Goal: Find specific page/section: Find specific page/section

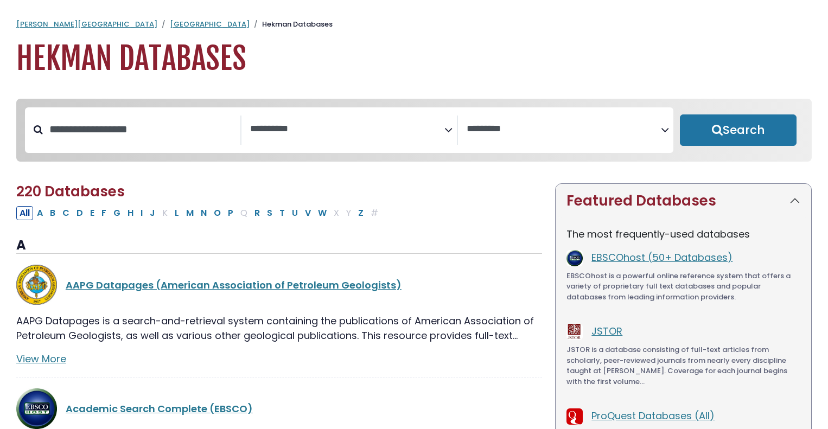
select select "Database Subject Filter"
select select "Database Vendors Filter"
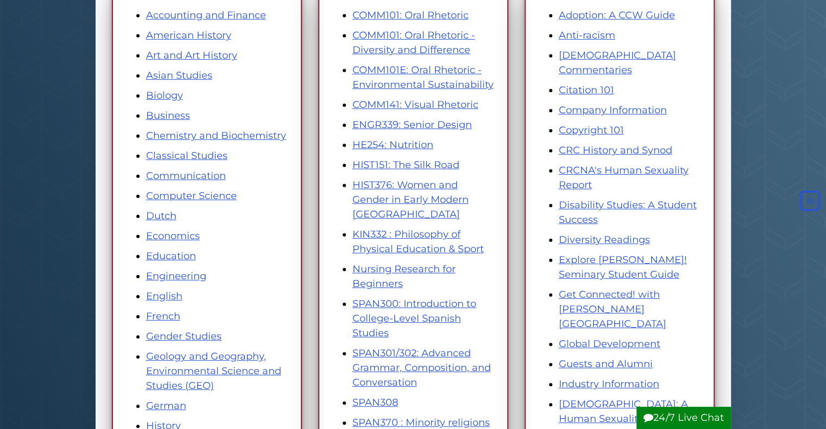
scroll to position [195, 0]
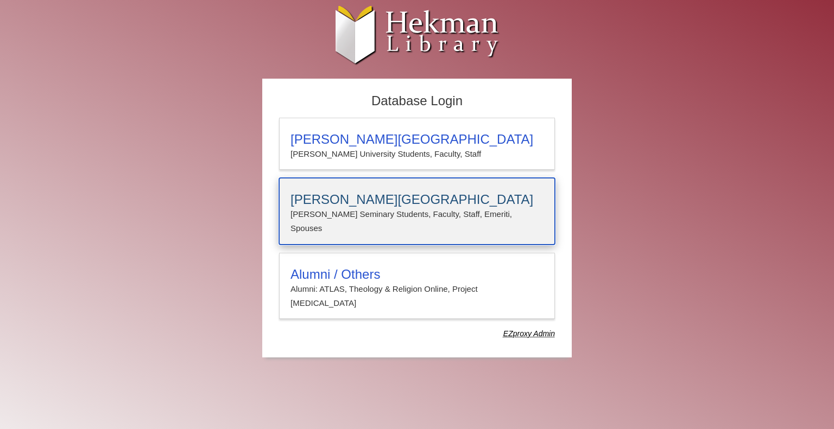
click at [405, 205] on h3 "Calvin Theological Seminary" at bounding box center [416, 199] width 253 height 15
